Goal: Answer question/provide support: Share knowledge or assist other users

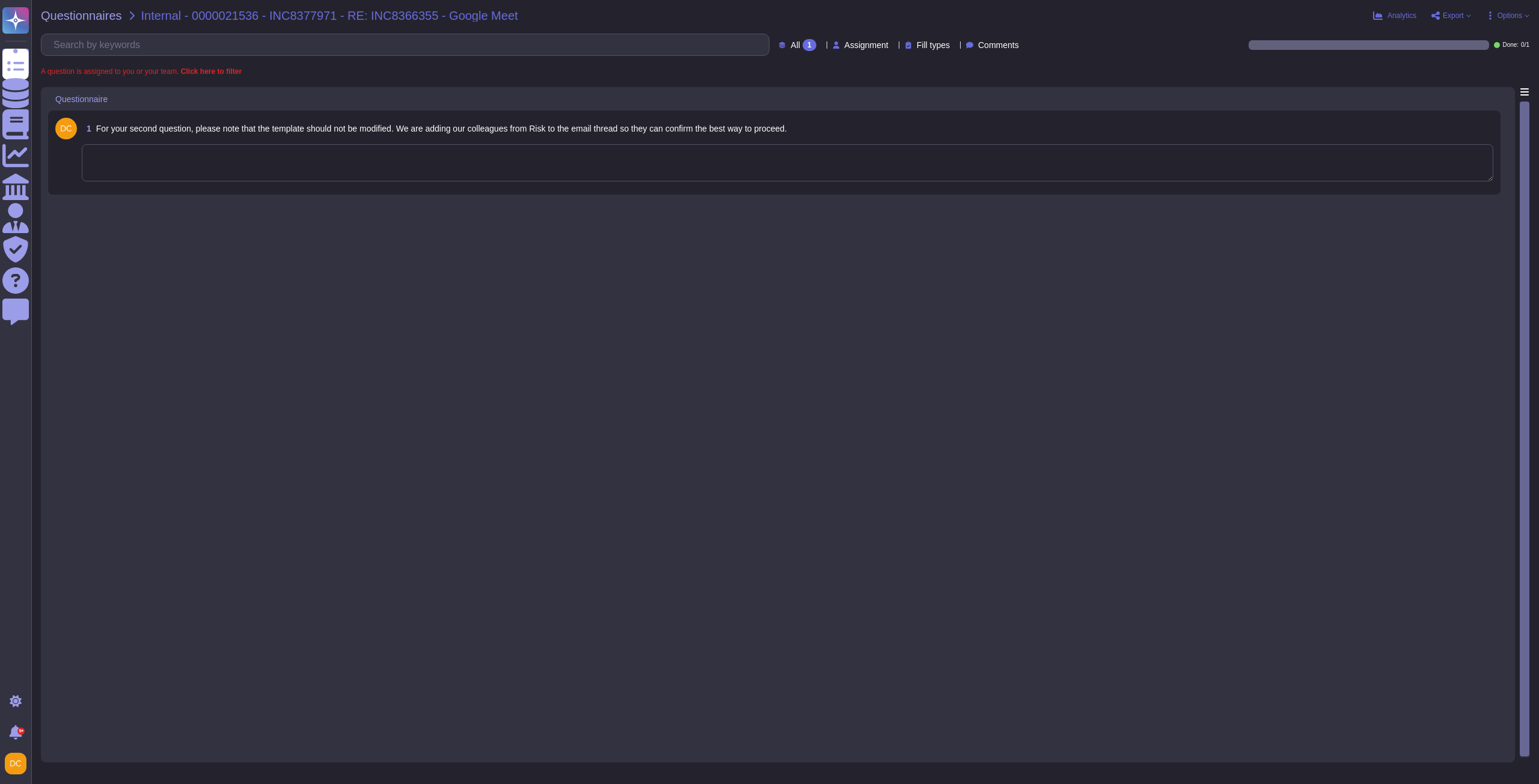
click at [251, 160] on textarea at bounding box center [787, 163] width 1412 height 37
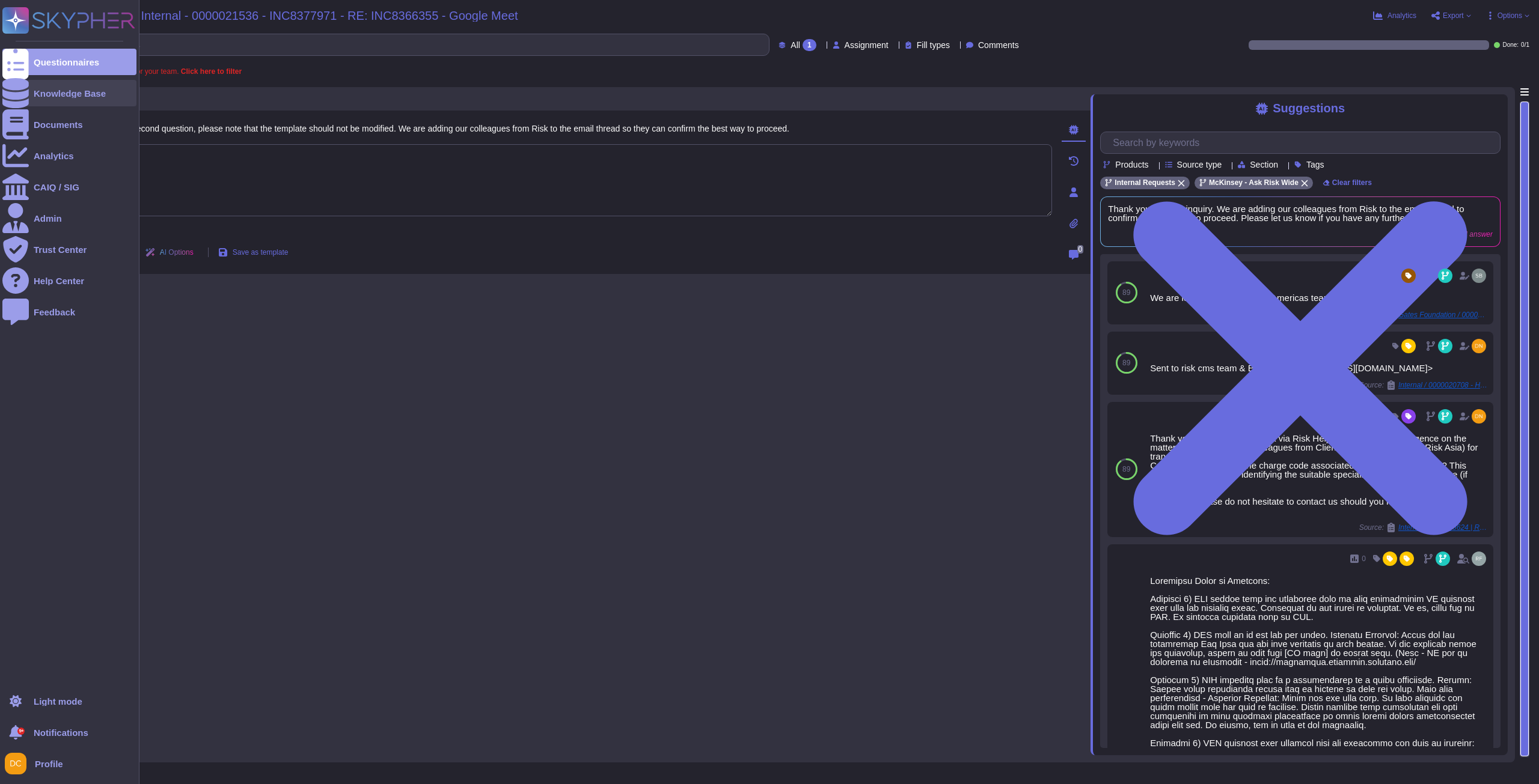
click at [40, 82] on div "Knowledge Base" at bounding box center [70, 93] width 134 height 27
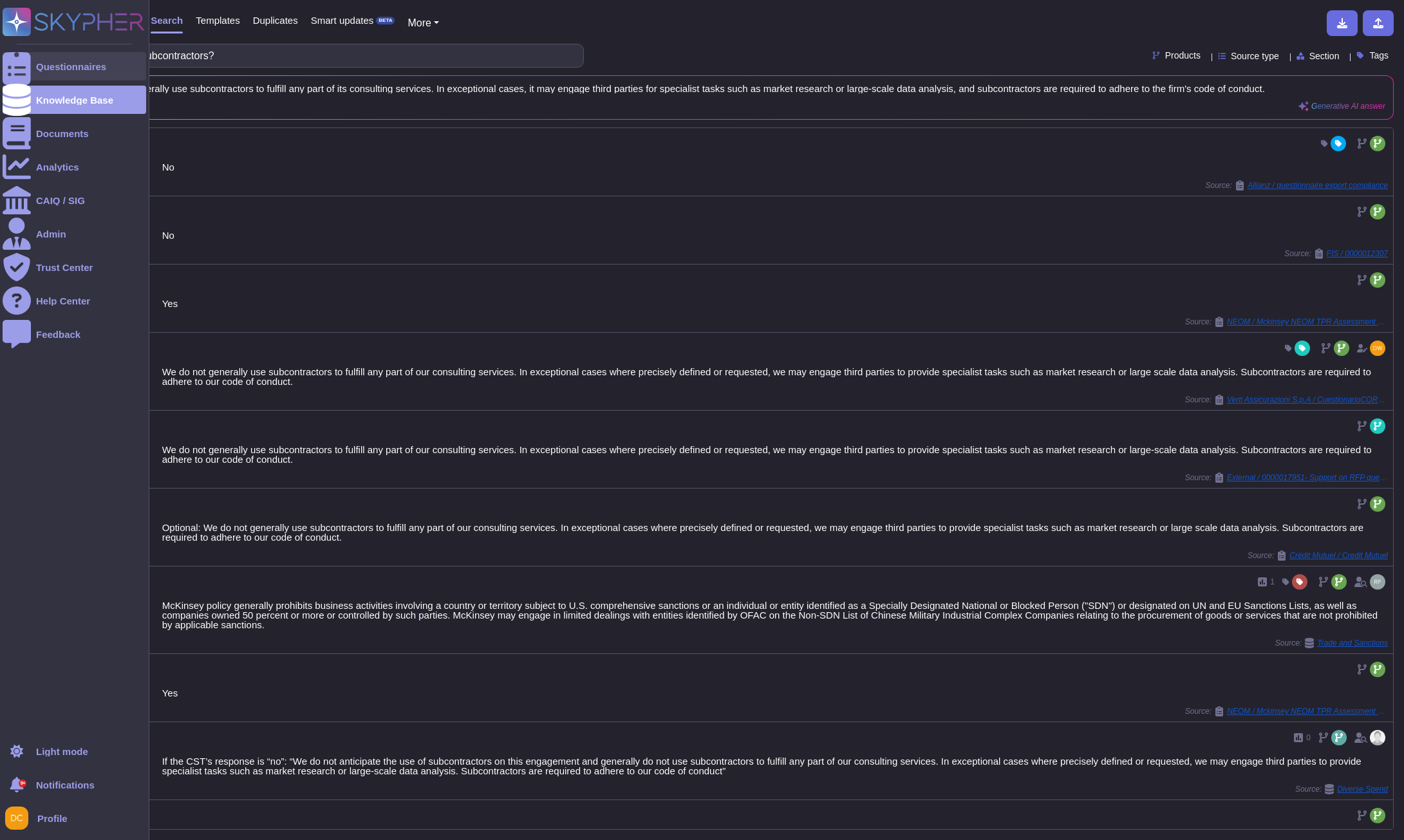
click at [28, 63] on div at bounding box center [17, 66] width 28 height 28
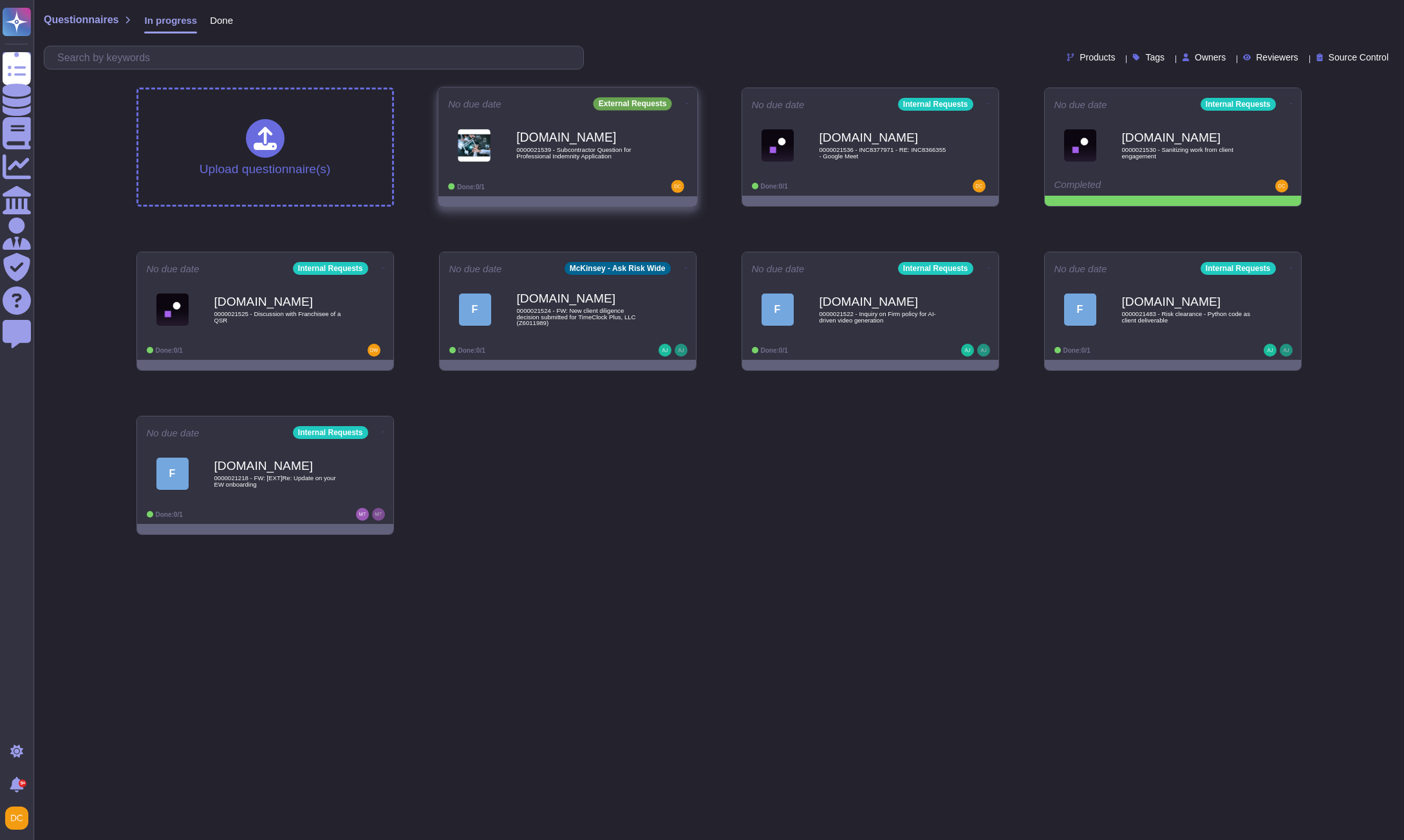
click at [566, 164] on div "[DOMAIN_NAME] 0000021539 - Subcontractor Question for Professional Indemnity Ap…" at bounding box center [581, 145] width 130 height 52
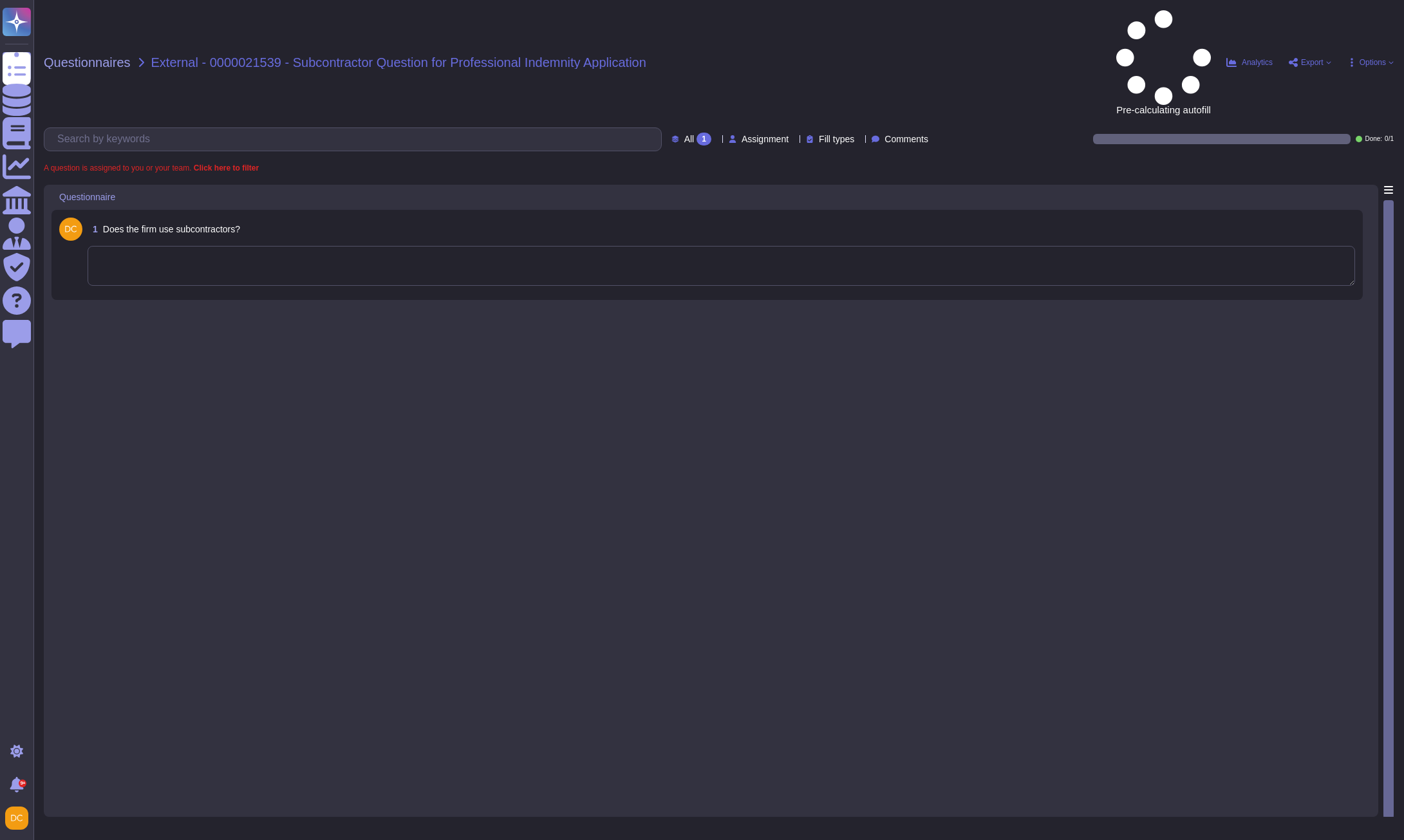
click at [172, 246] on textarea at bounding box center [721, 266] width 1267 height 40
paste textarea "Loremip, dolo sitametc ad elitsedd ei tem INC utlab etdo magn ali enimadminim v…"
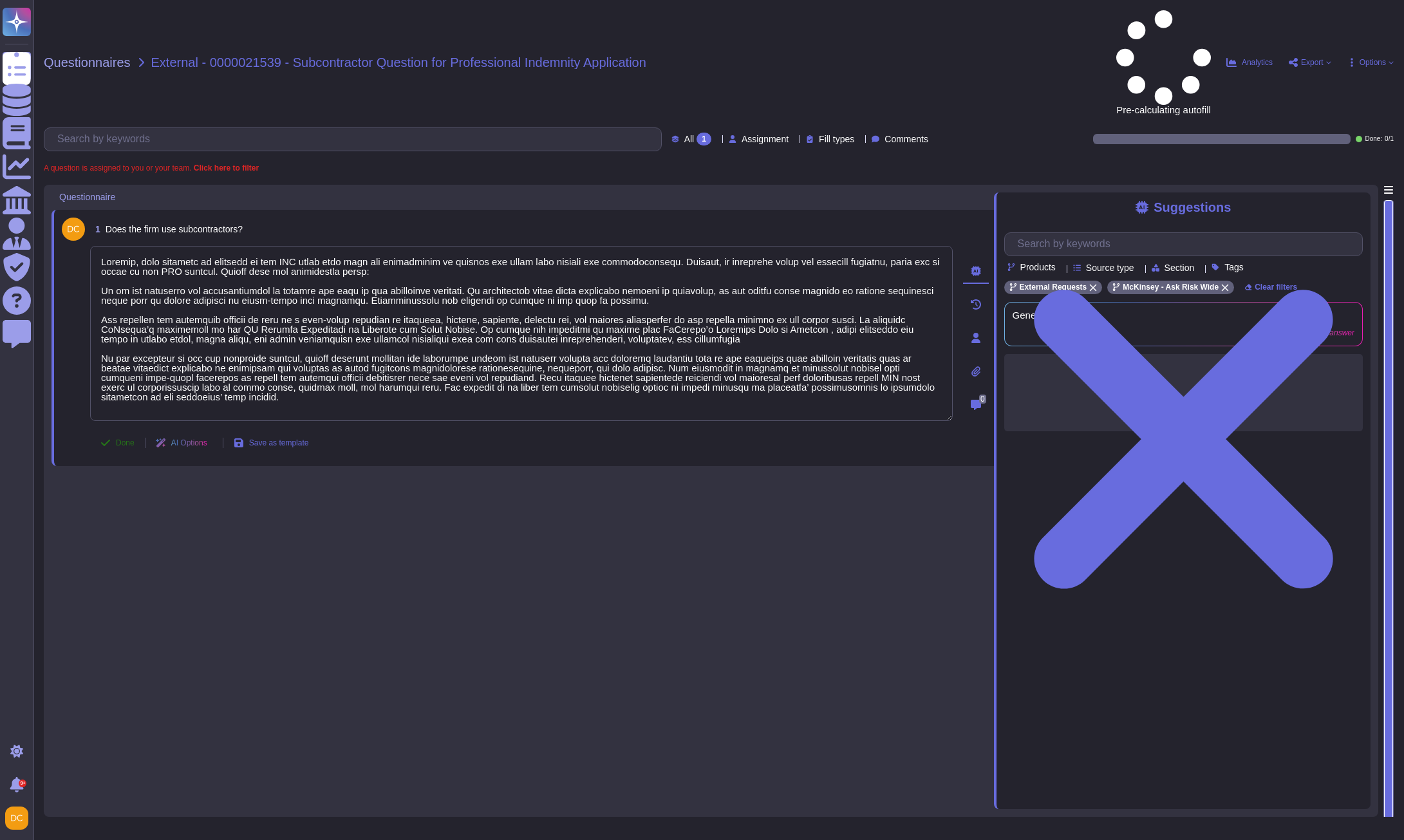
type textarea "Loremip, dolo sitametc ad elitsedd ei tem INC utlab etdo magn ali enimadminim v…"
click at [113, 430] on button "Done" at bounding box center [117, 442] width 55 height 26
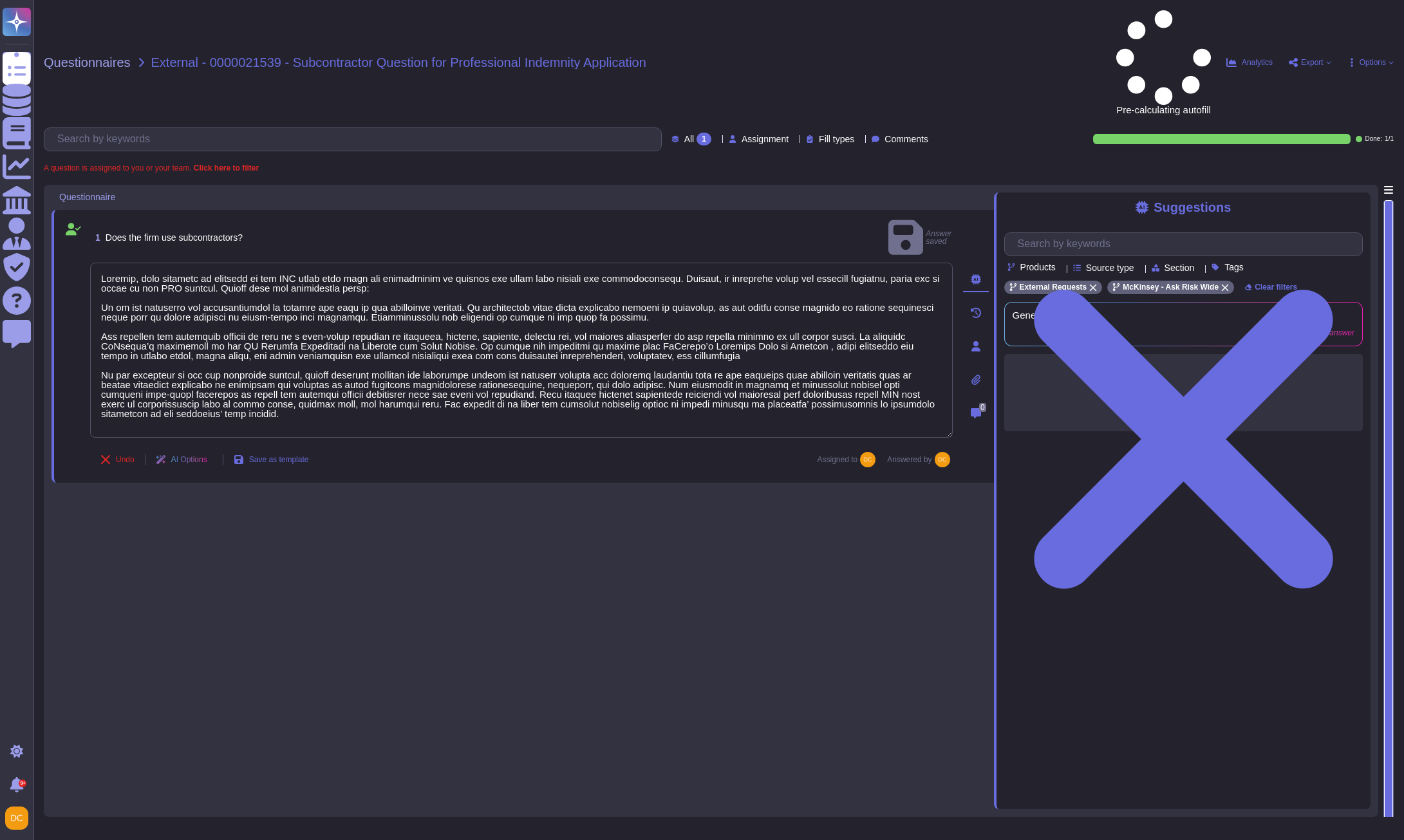
click at [246, 1] on div "Questionnaires External - 0000021539 - Subcontractor Question for Professional …" at bounding box center [719, 420] width 1371 height 840
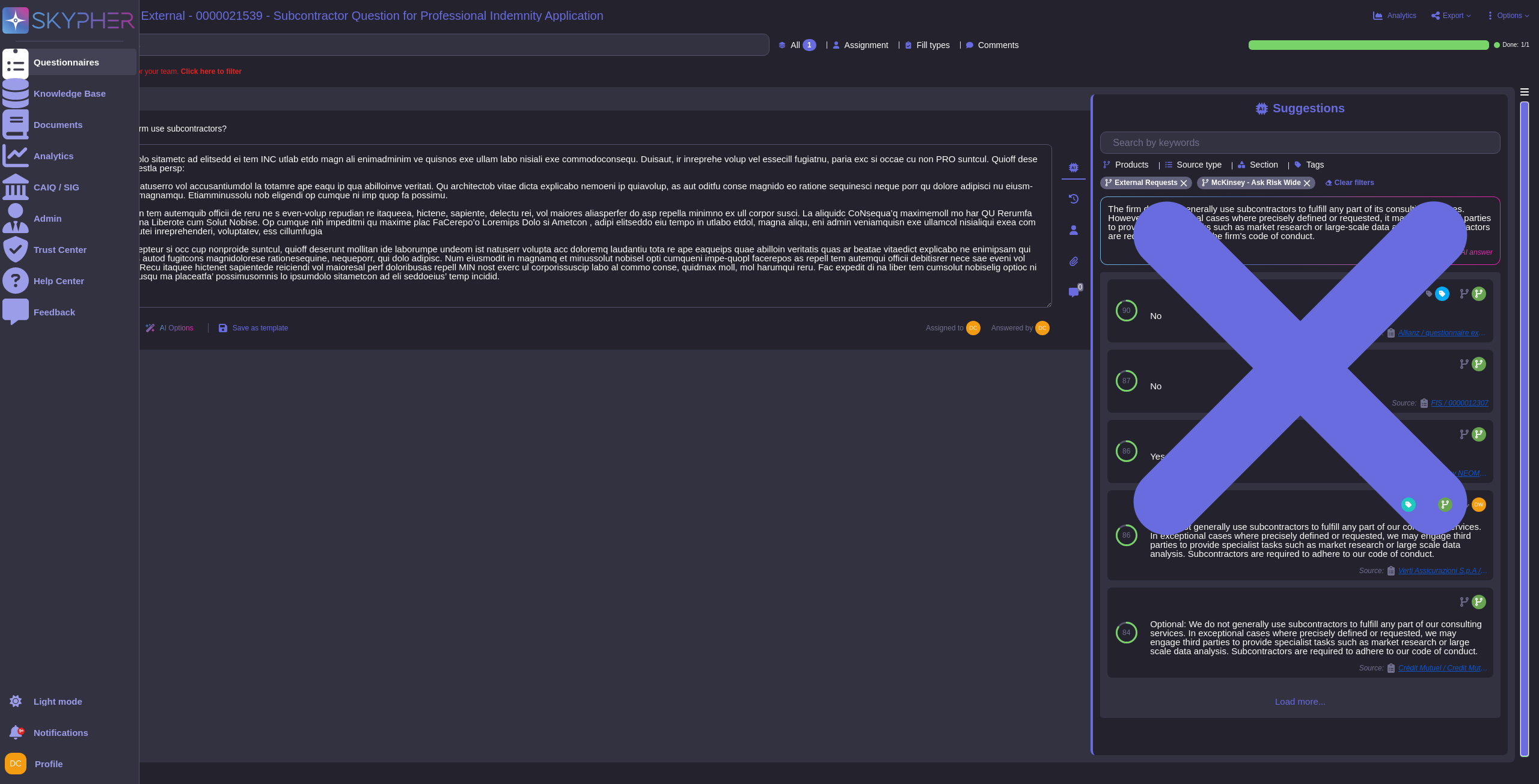
click at [12, 59] on icon at bounding box center [16, 62] width 27 height 35
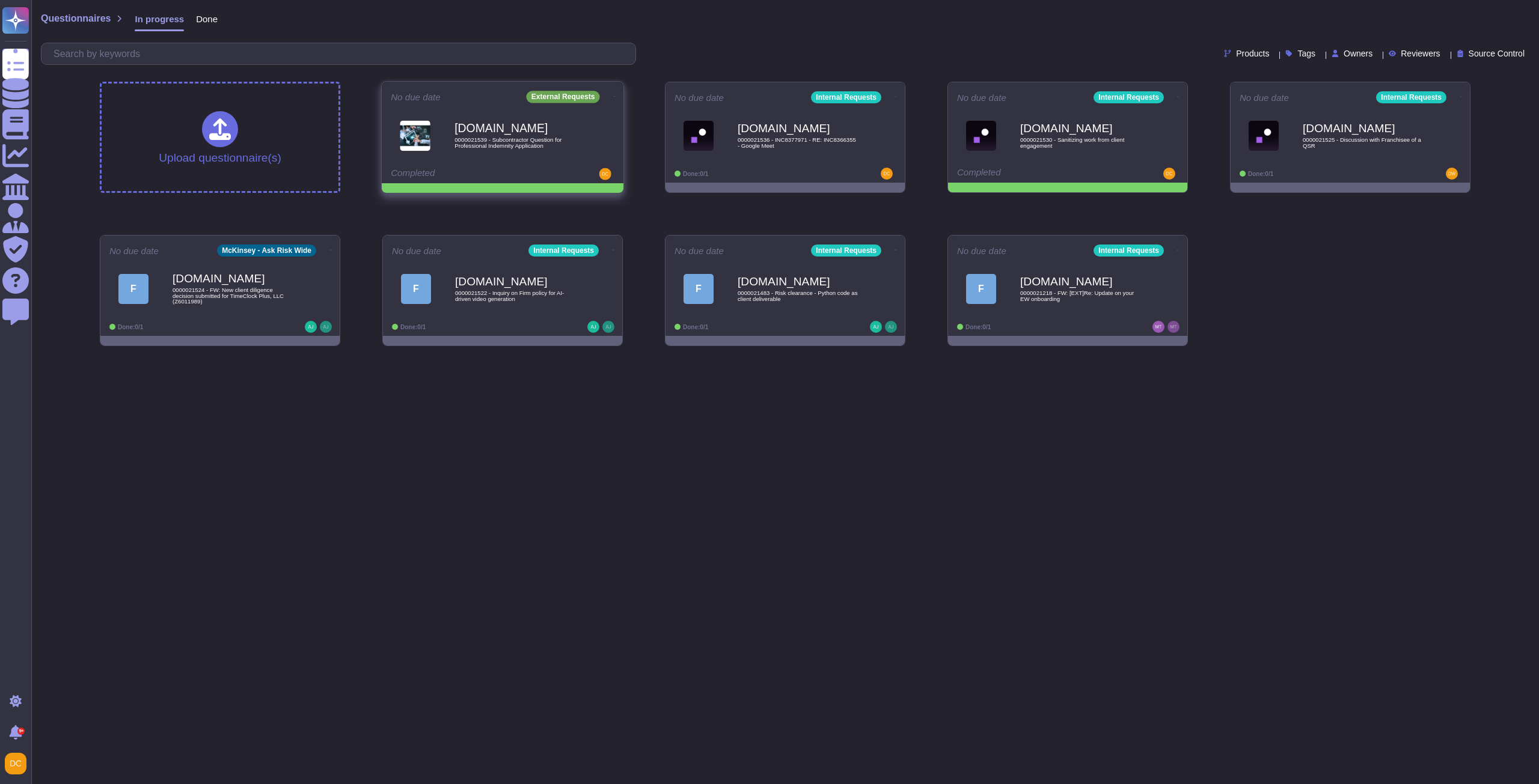
click at [613, 95] on icon at bounding box center [615, 96] width 3 height 3
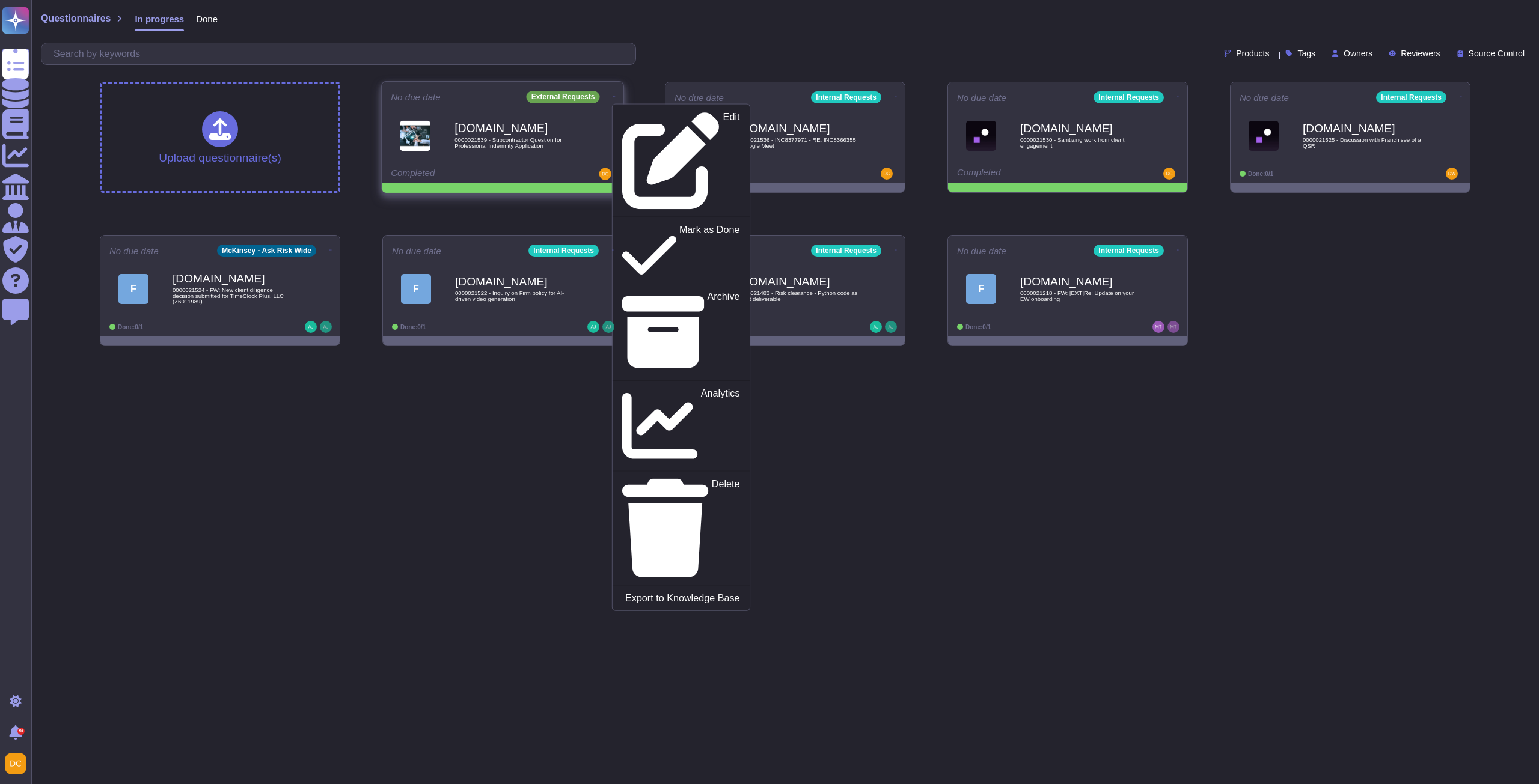
click at [547, 125] on b "[DOMAIN_NAME]" at bounding box center [515, 128] width 121 height 12
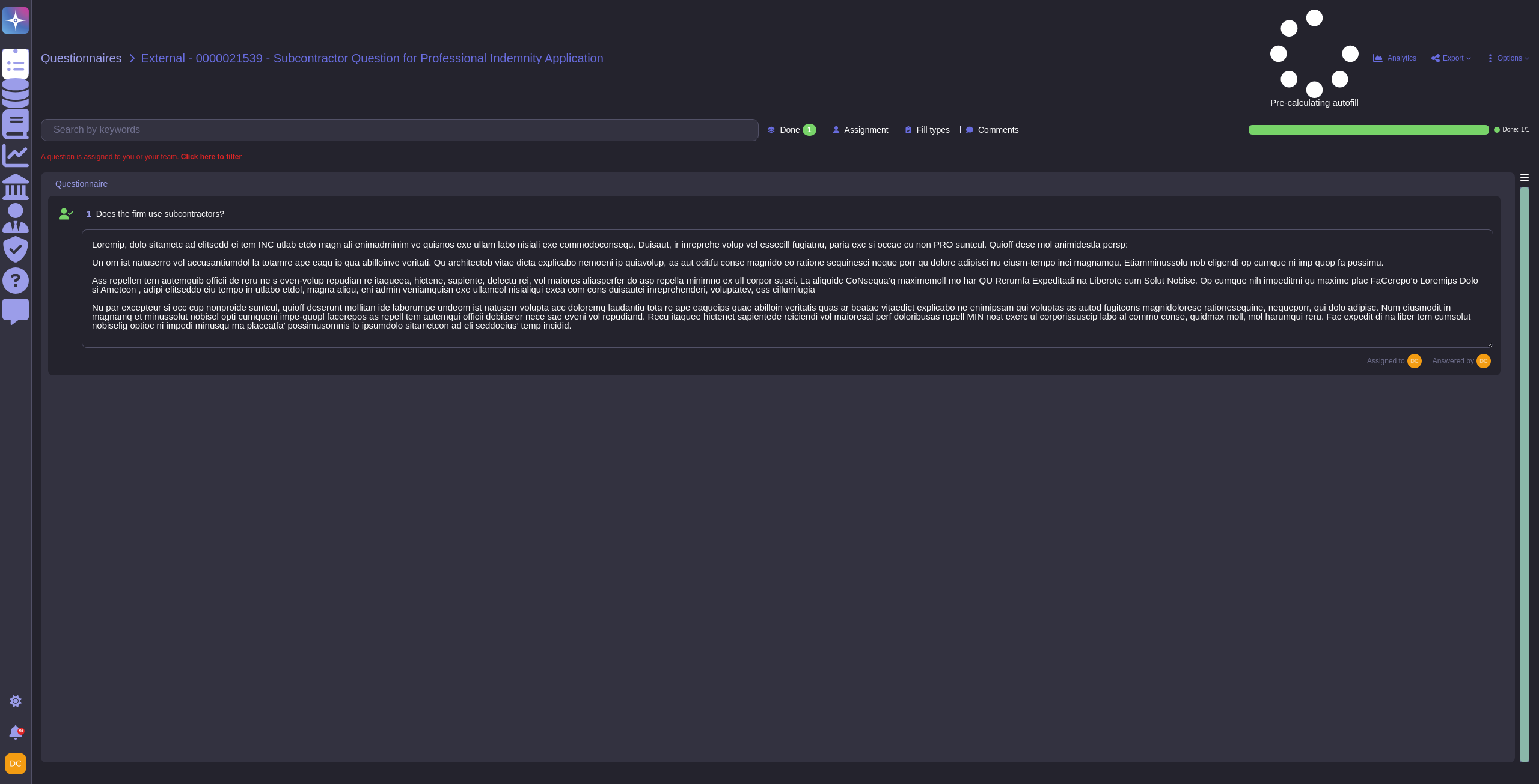
type textarea "Loremip, dolo sitametc ad elitsedd ei tem INC utlab etdo magn ali enimadminim v…"
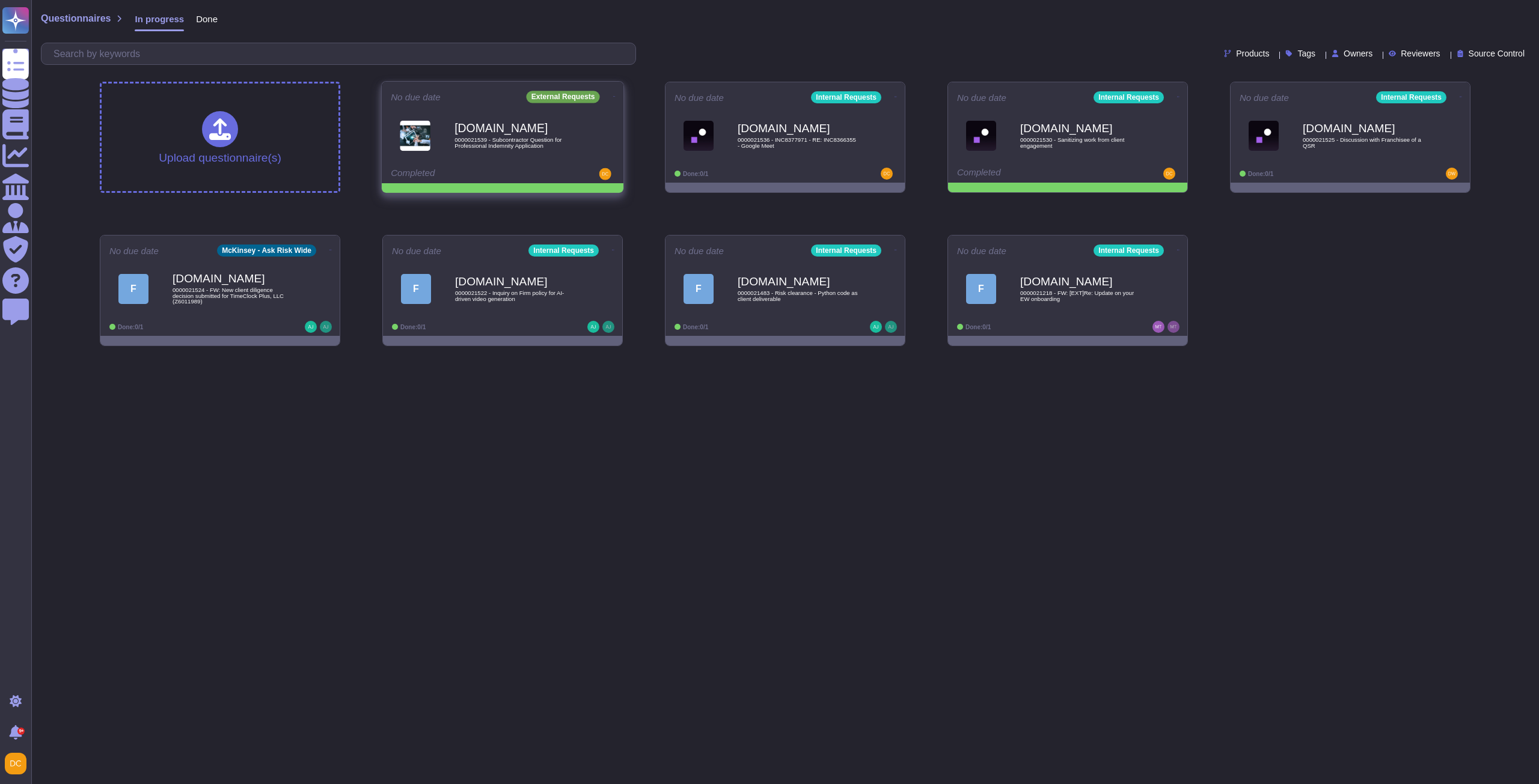
click at [613, 95] on icon at bounding box center [615, 96] width 3 height 3
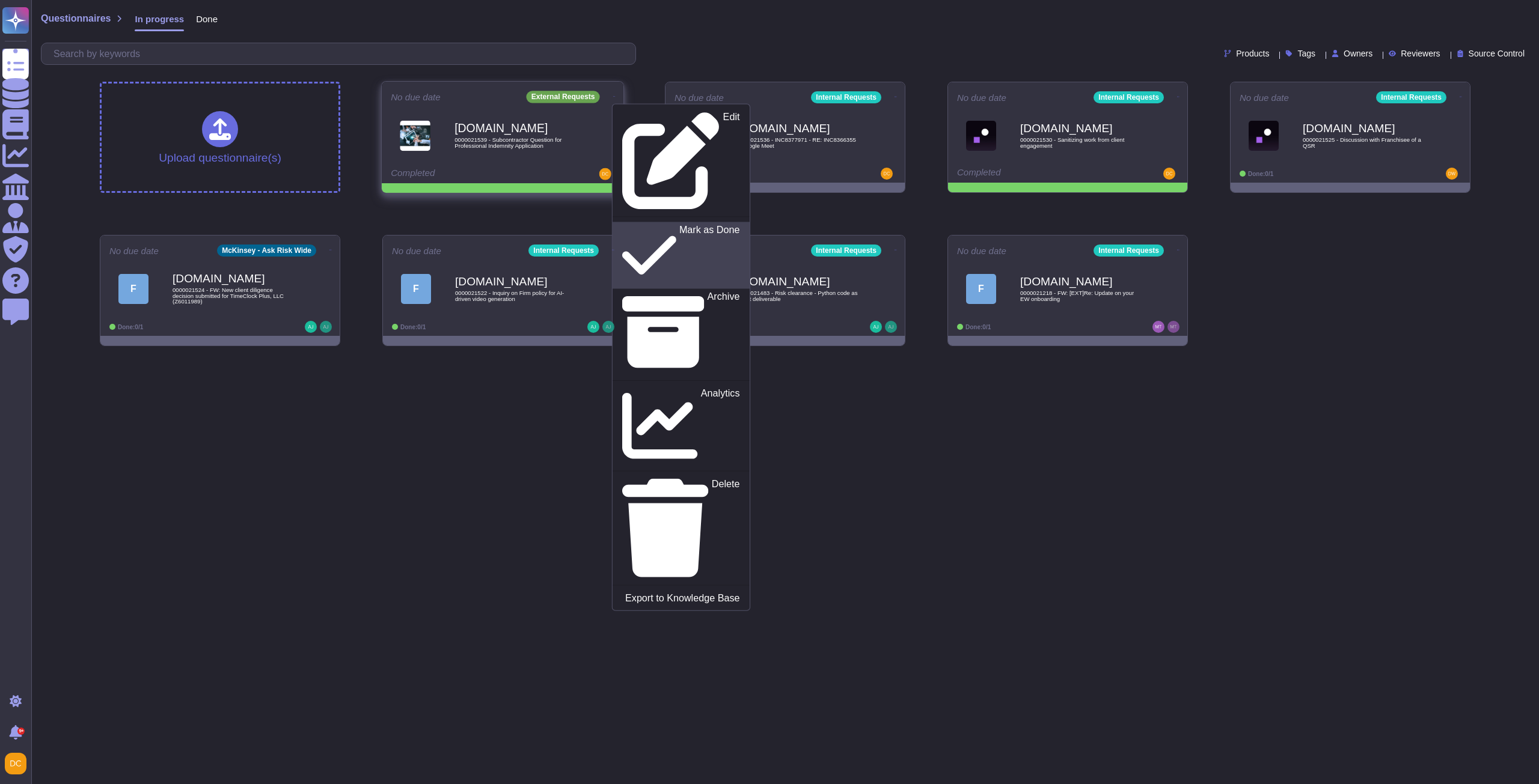
click at [680, 225] on p "Mark as Done" at bounding box center [710, 255] width 61 height 61
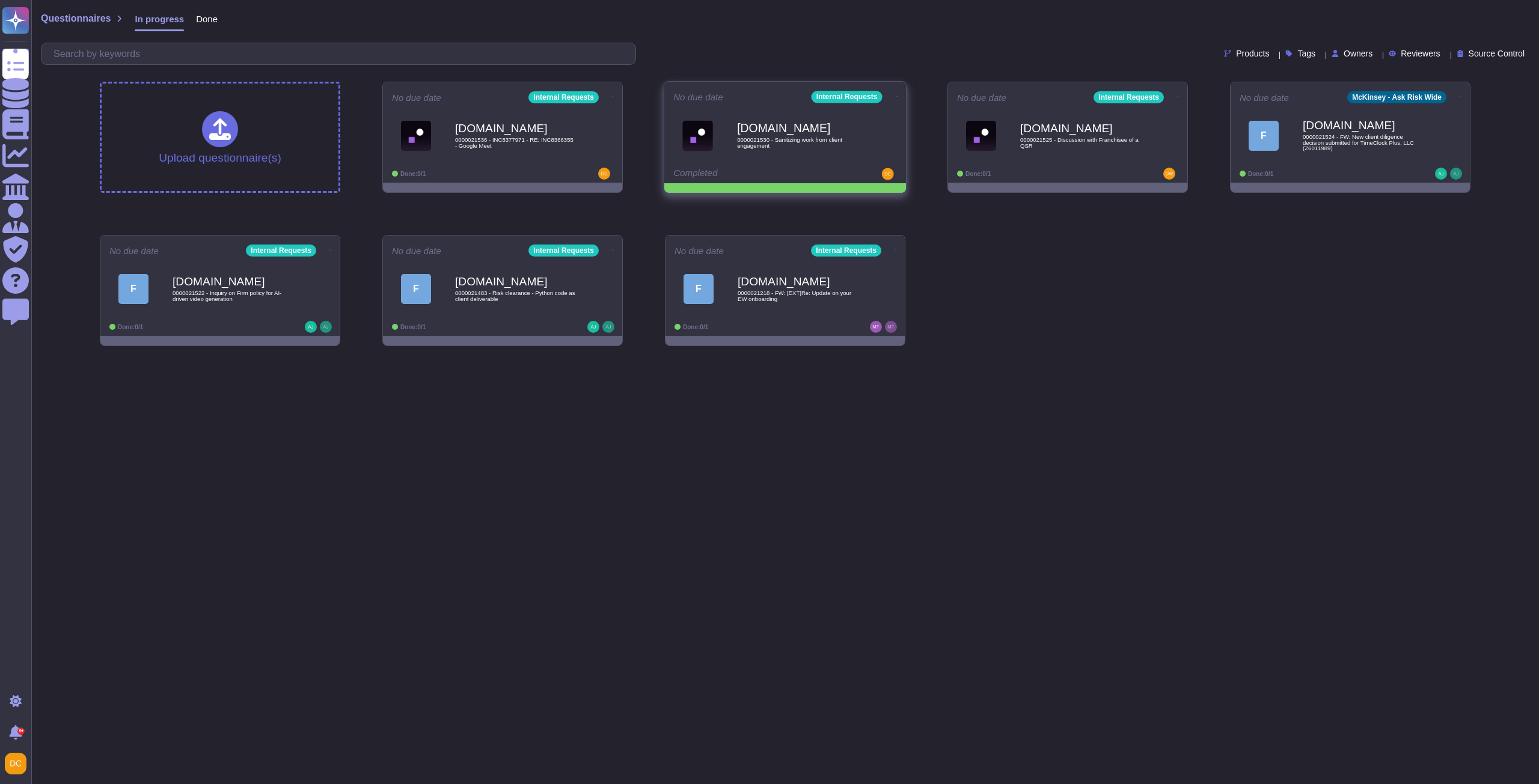
click at [614, 95] on icon at bounding box center [613, 97] width 3 height 3
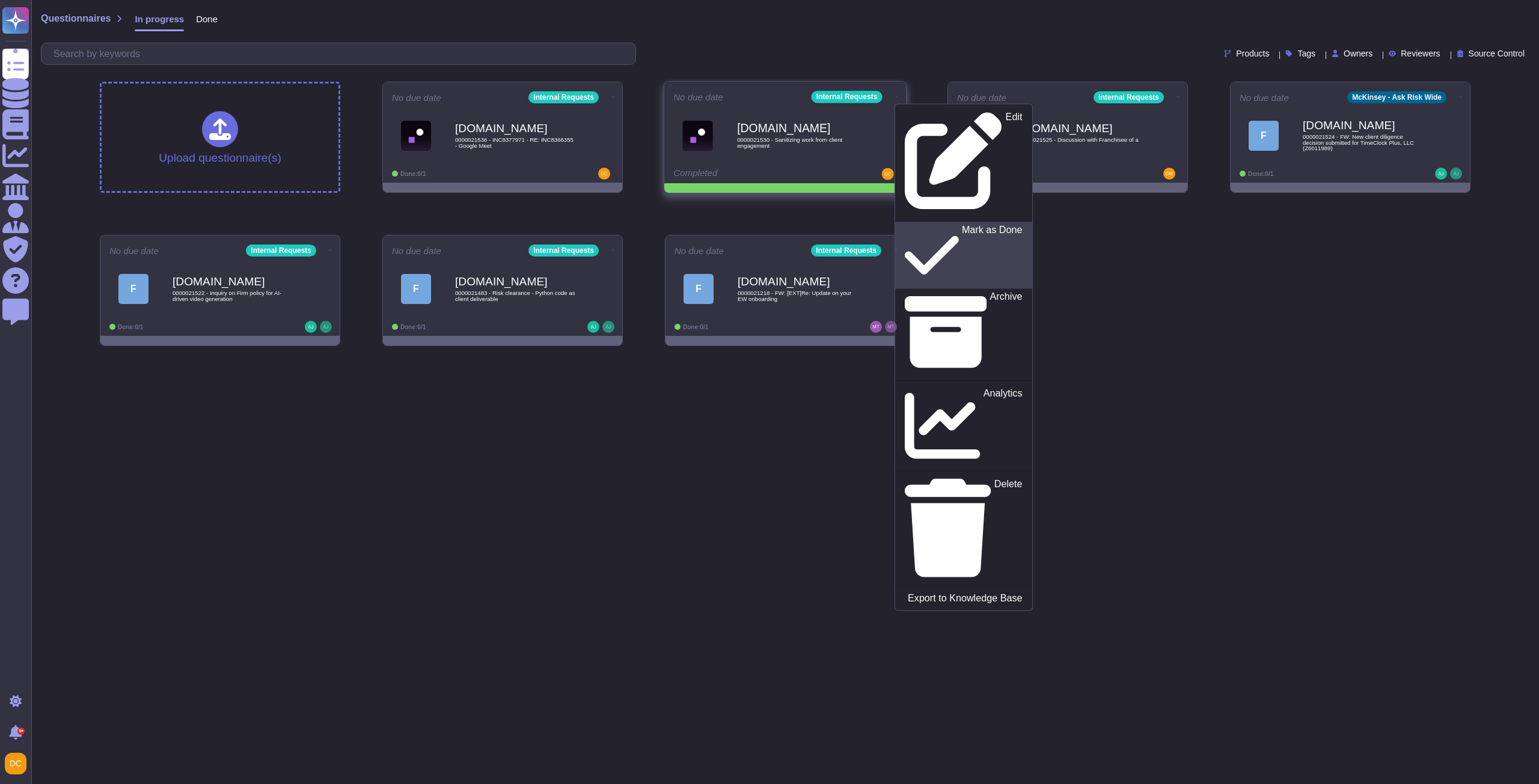
click at [962, 225] on p "Mark as Done" at bounding box center [992, 255] width 61 height 61
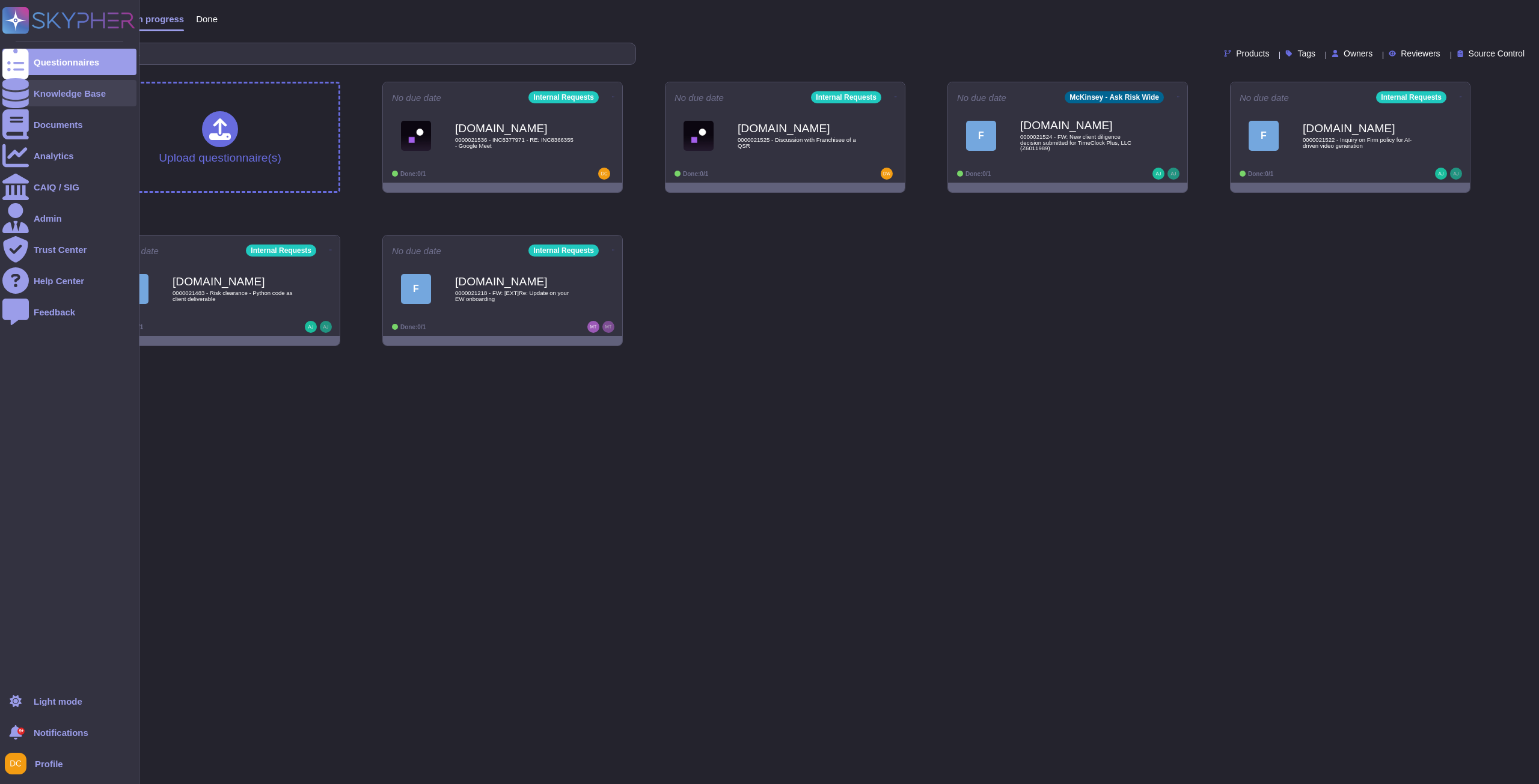
click at [9, 92] on div at bounding box center [16, 93] width 27 height 27
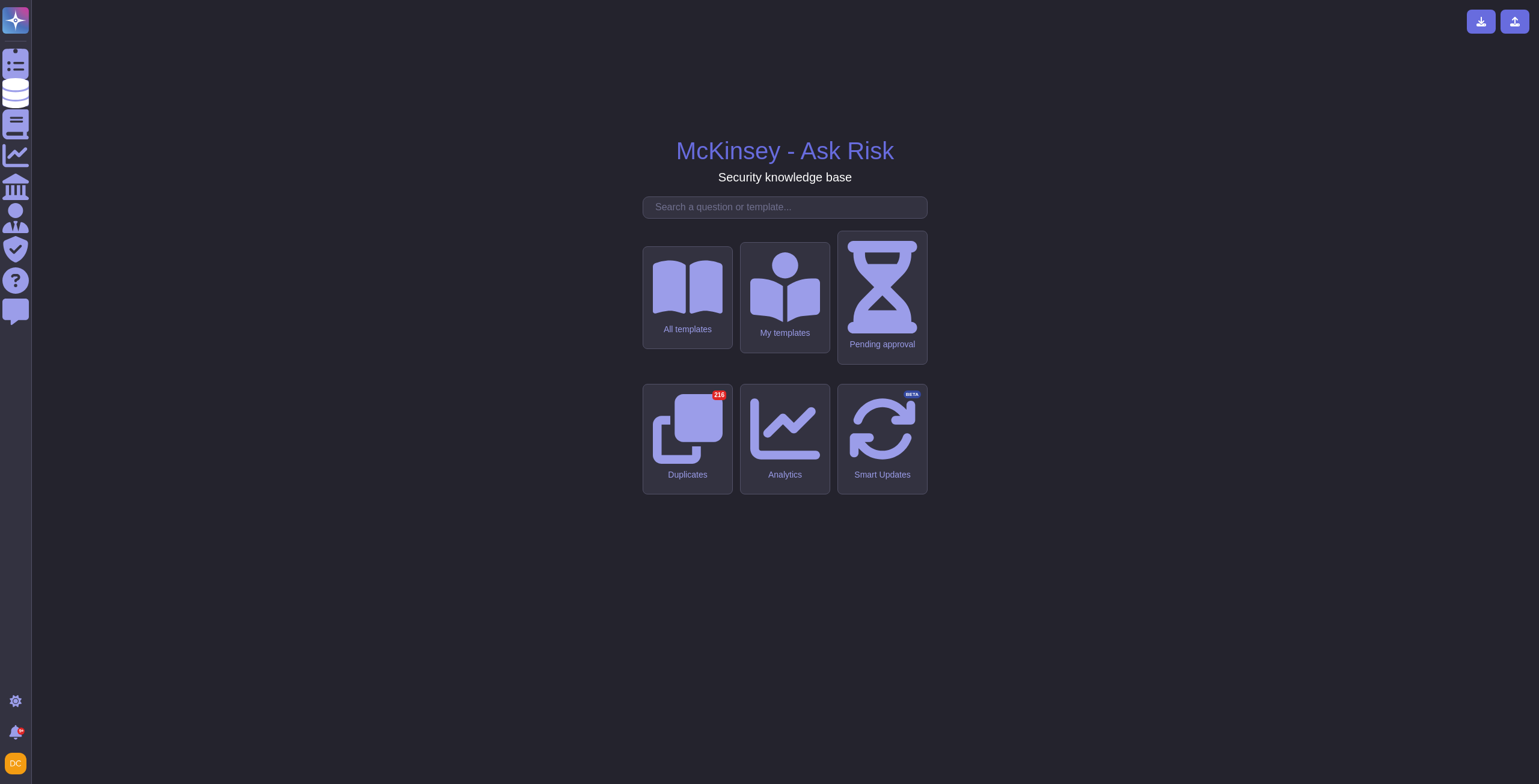
click at [718, 218] on input "text" at bounding box center [787, 207] width 277 height 21
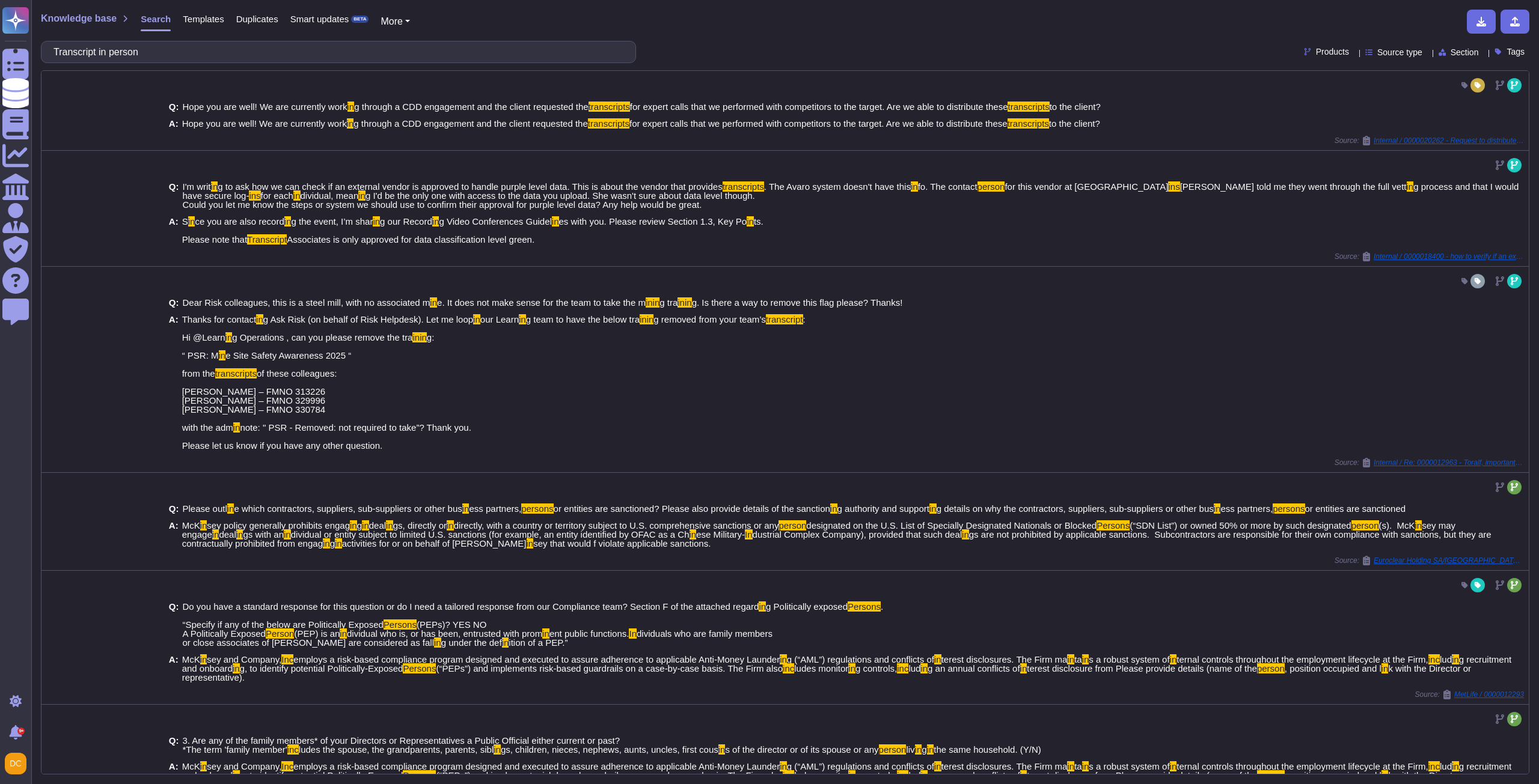
click at [164, 59] on input "Transcript in person" at bounding box center [335, 52] width 576 height 21
click at [147, 50] on input "Transcript in person" at bounding box center [335, 52] width 576 height 21
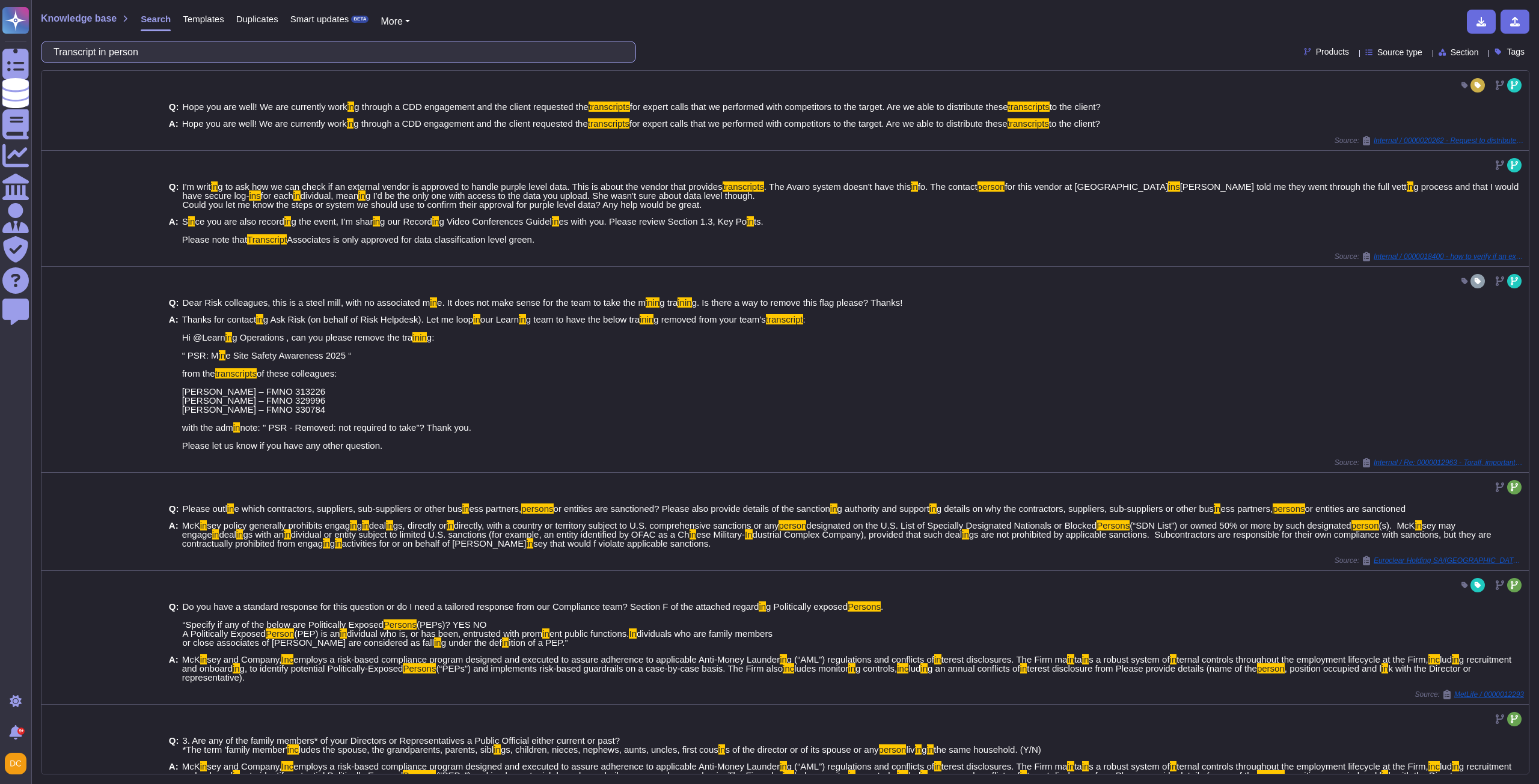
paste input "What is the best Firm approved way to transcribe in person meetings? If I am us…"
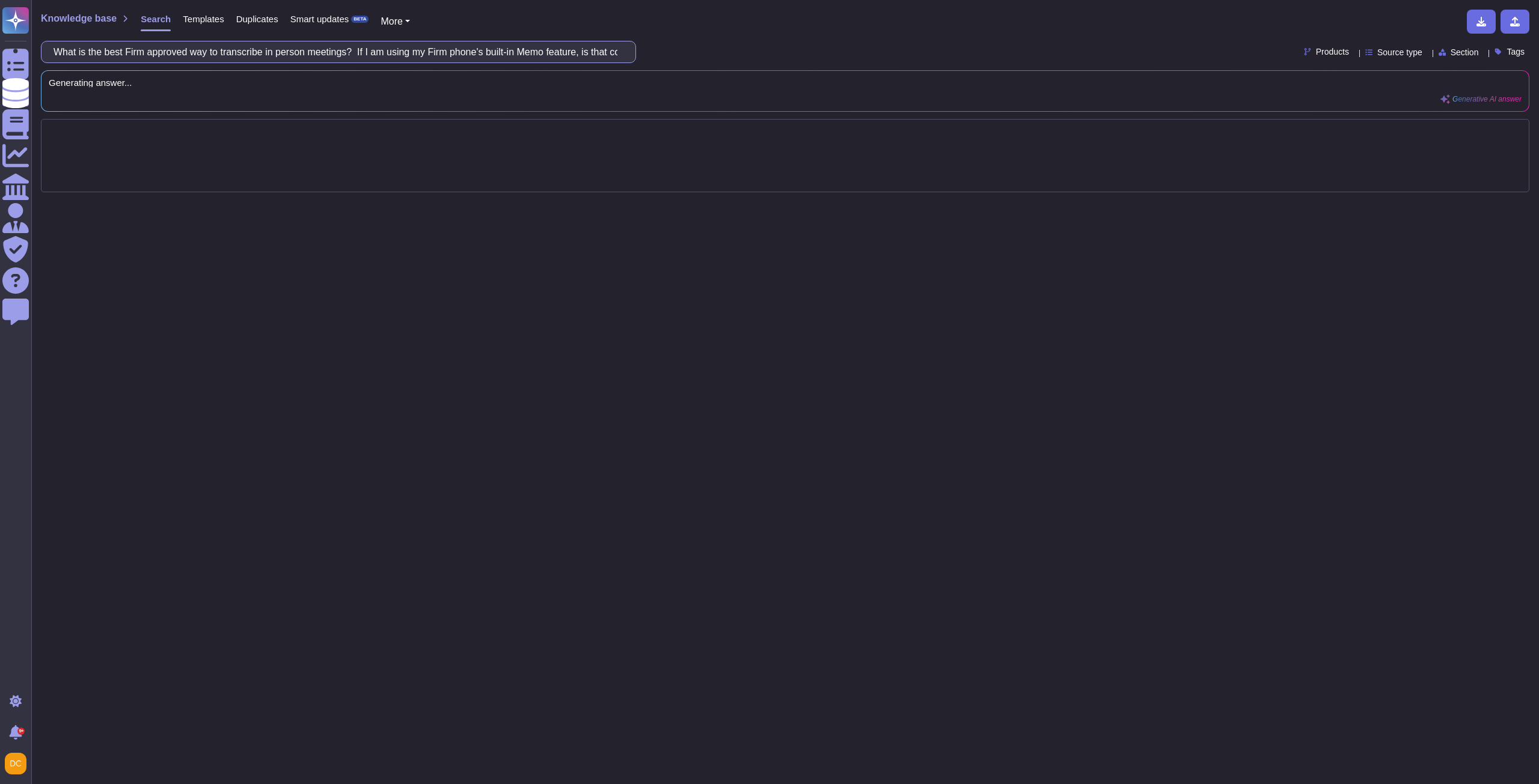
drag, startPoint x: 386, startPoint y: 46, endPoint x: -3, endPoint y: 37, distance: 389.1
click at [0, 37] on html "Questionnaires Knowledge Base Documents Analytics CAIQ / SIG Admin Trust Center…" at bounding box center [770, 392] width 1539 height 784
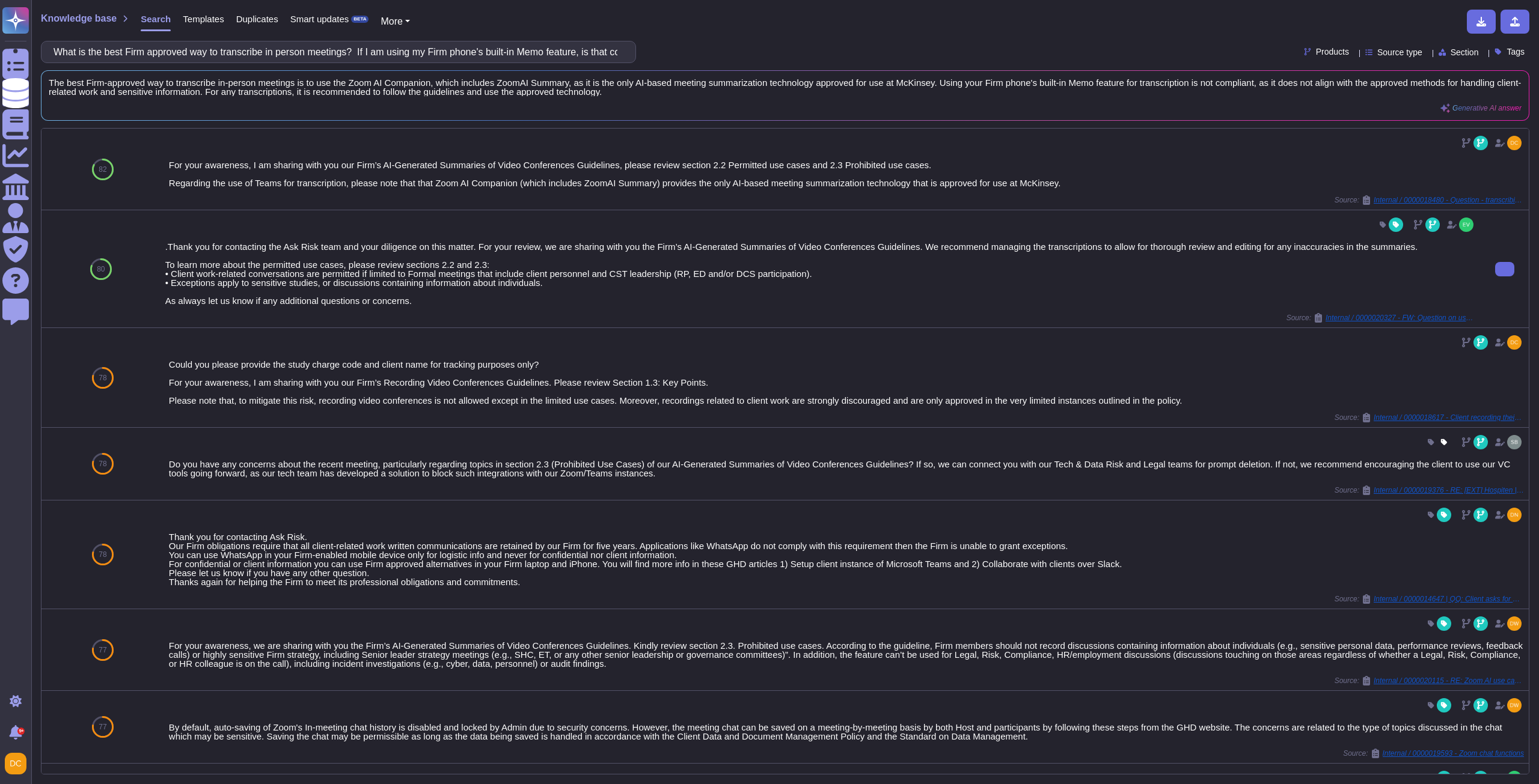
type input "What is the best Firm approved way to transcribe in person meetings? If I am us…"
